Goal: Check status: Check status

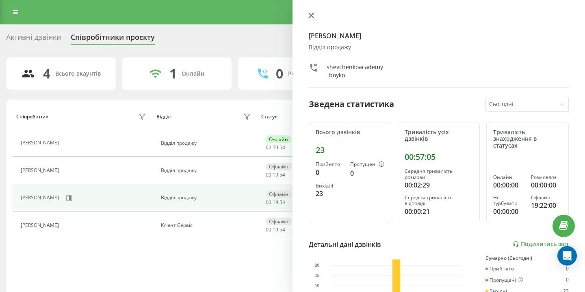
click at [312, 15] on icon at bounding box center [311, 16] width 6 height 6
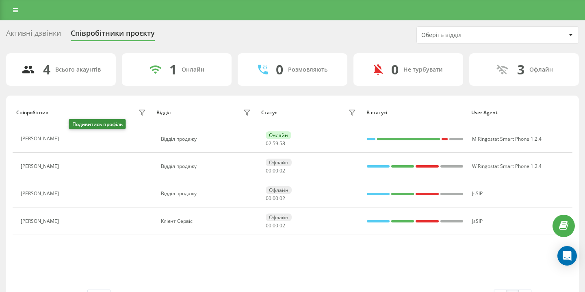
click at [70, 139] on icon at bounding box center [69, 139] width 2 height 4
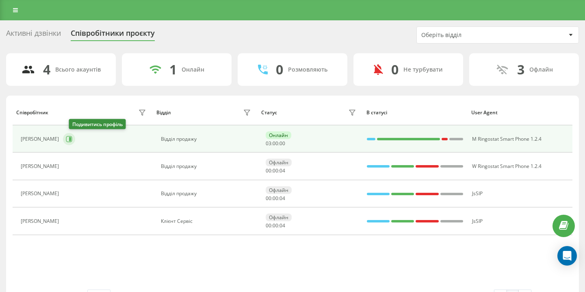
click at [72, 141] on icon at bounding box center [69, 139] width 6 height 6
click at [71, 138] on icon at bounding box center [70, 139] width 2 height 4
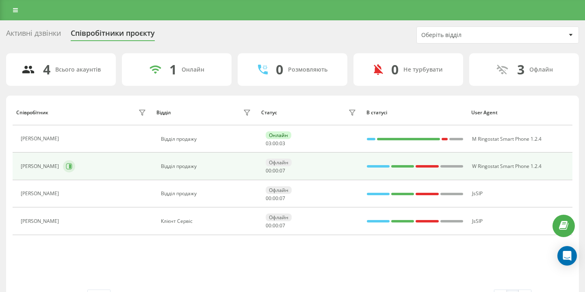
click at [71, 166] on icon at bounding box center [70, 166] width 2 height 4
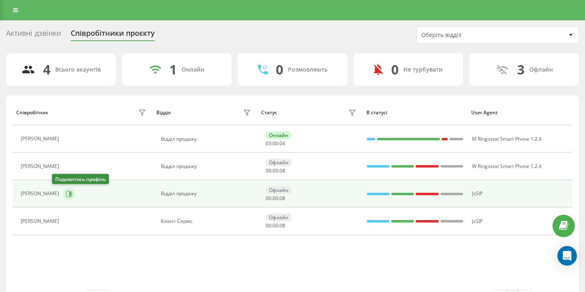
click at [66, 193] on icon at bounding box center [69, 193] width 6 height 6
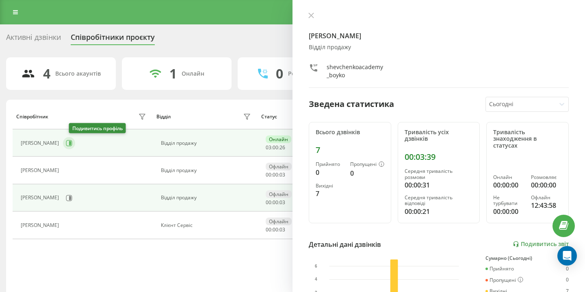
click at [73, 138] on button at bounding box center [69, 143] width 12 height 12
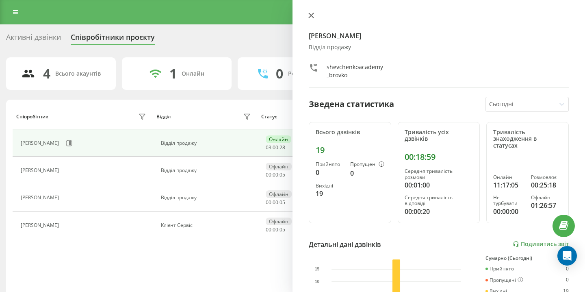
click at [311, 13] on icon at bounding box center [311, 16] width 6 height 6
